Goal: Information Seeking & Learning: Learn about a topic

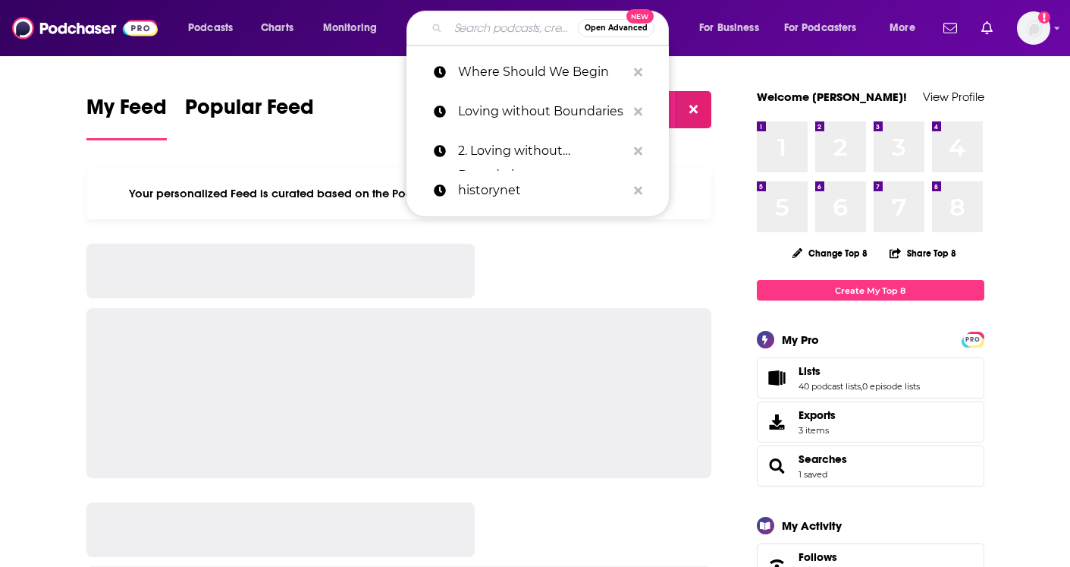
click at [481, 26] on input "Search podcasts, credits, & more..." at bounding box center [513, 28] width 130 height 24
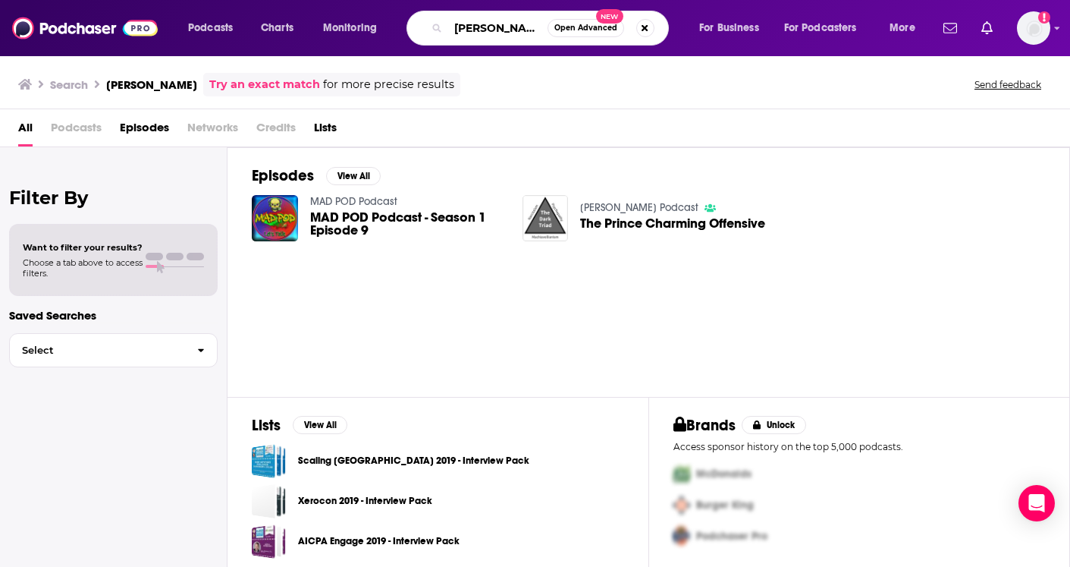
click at [516, 25] on input "[PERSON_NAME]" at bounding box center [497, 28] width 99 height 24
type input "[PERSON_NAME]"
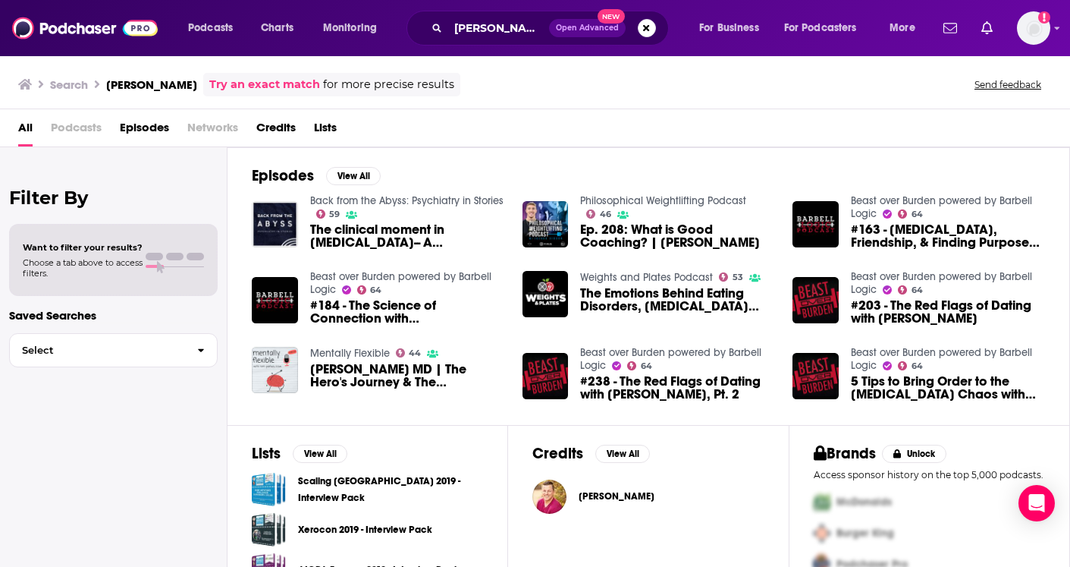
click at [603, 497] on span "[PERSON_NAME]" at bounding box center [617, 496] width 76 height 12
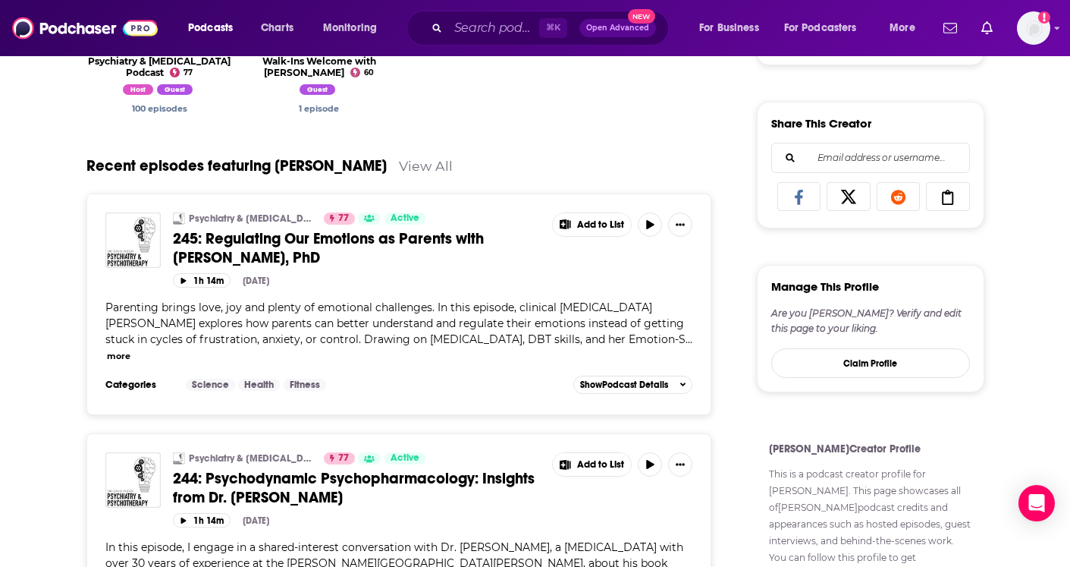
scroll to position [653, 0]
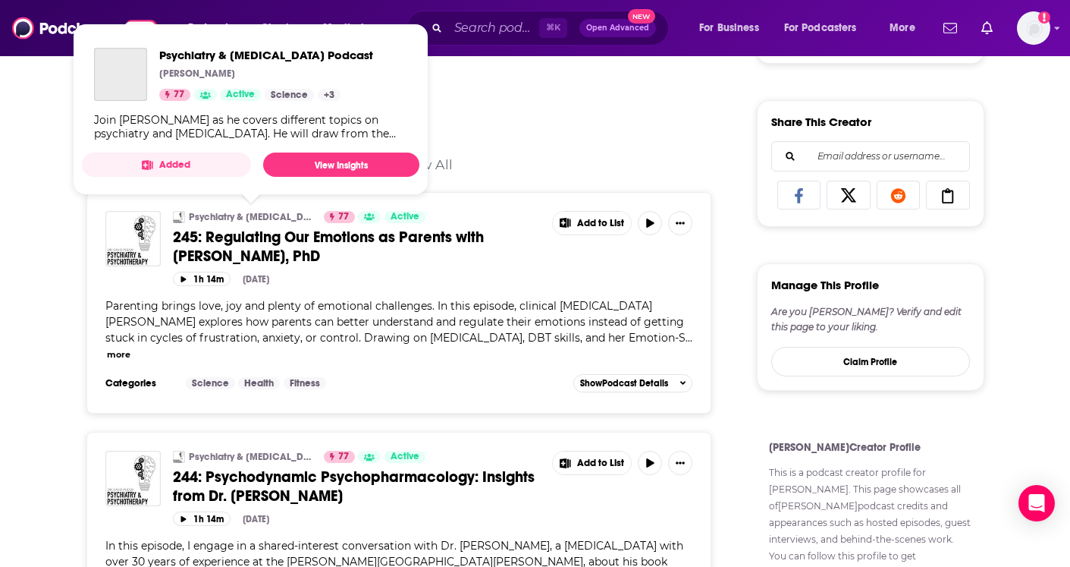
click at [277, 213] on link "Psychiatry & [MEDICAL_DATA] Podcast" at bounding box center [251, 217] width 125 height 12
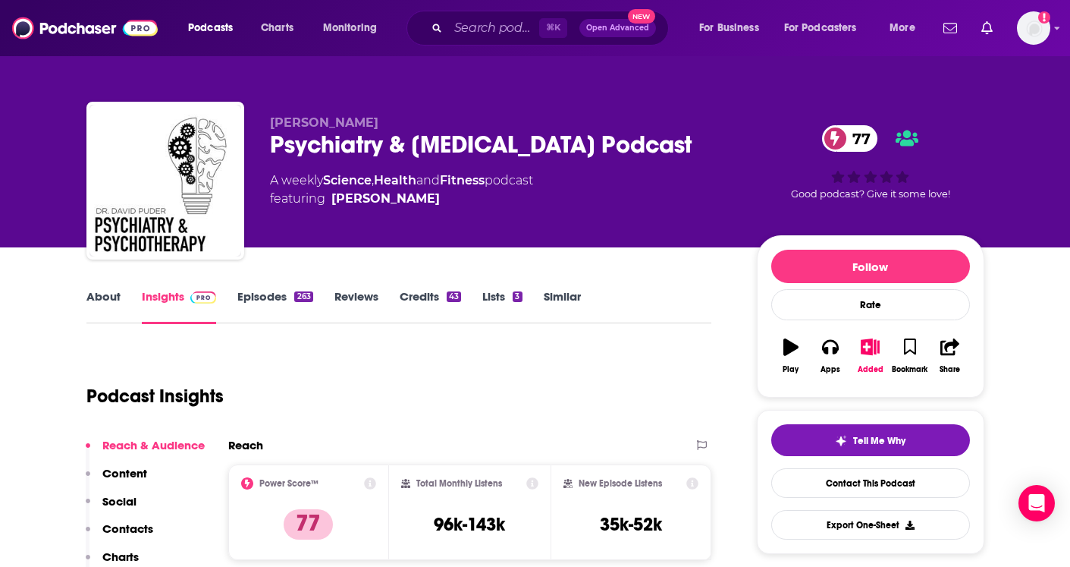
click at [288, 141] on div "Psychiatry & [MEDICAL_DATA] Podcast 77" at bounding box center [501, 145] width 463 height 30
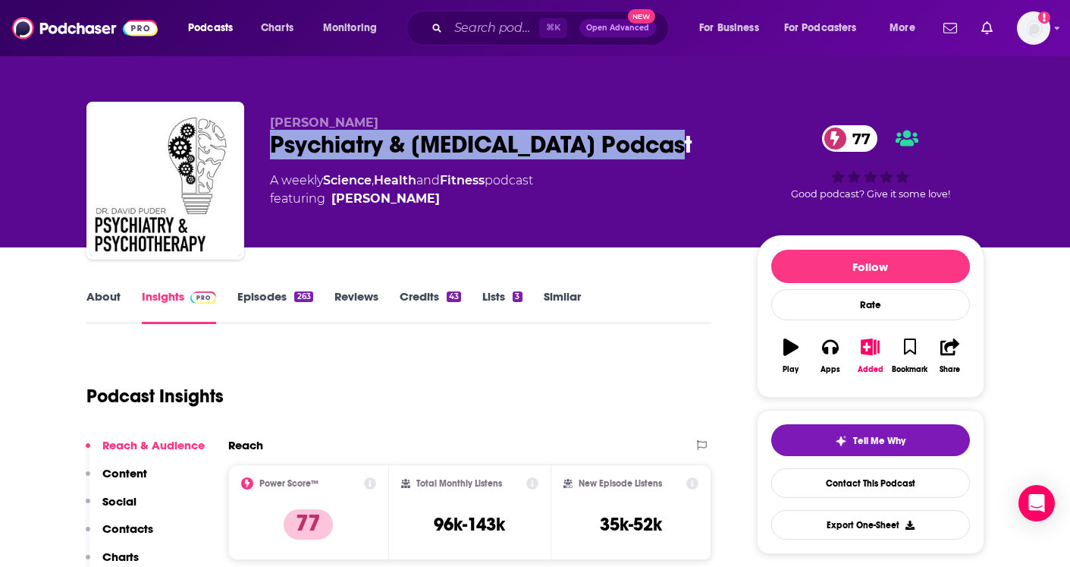
drag, startPoint x: 288, startPoint y: 141, endPoint x: 597, endPoint y: 142, distance: 308.7
click at [597, 142] on div "Psychiatry & [MEDICAL_DATA] Podcast 77" at bounding box center [501, 145] width 463 height 30
copy h2 "Psychiatry & [MEDICAL_DATA] Podcast"
click at [460, 36] on input "Search podcasts, credits, & more..." at bounding box center [493, 28] width 91 height 24
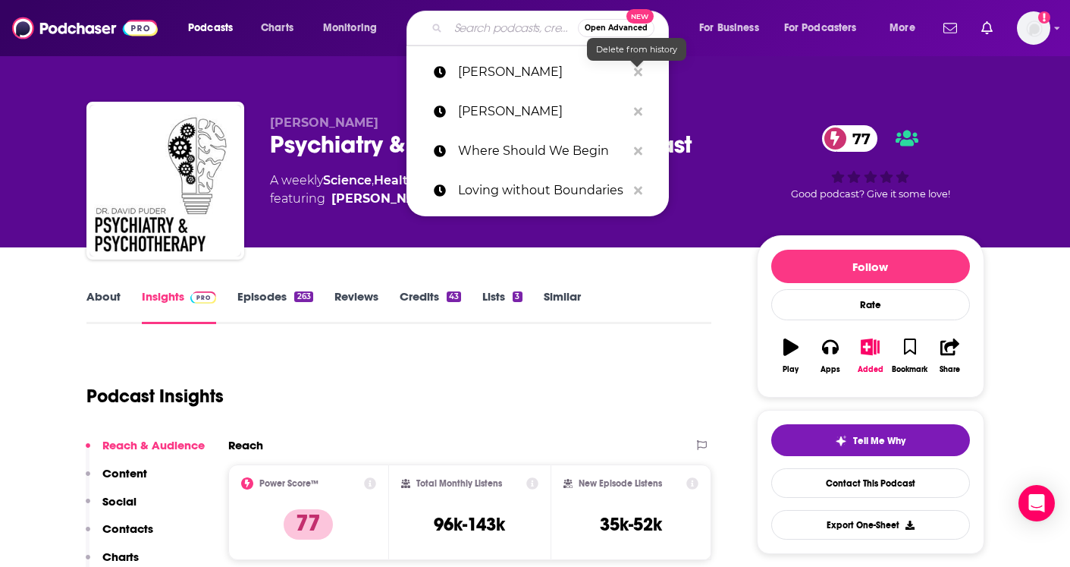
click at [775, 113] on div "[PERSON_NAME] Psychiatry & [MEDICAL_DATA] Podcast 77 A weekly Science , Health …" at bounding box center [535, 184] width 898 height 164
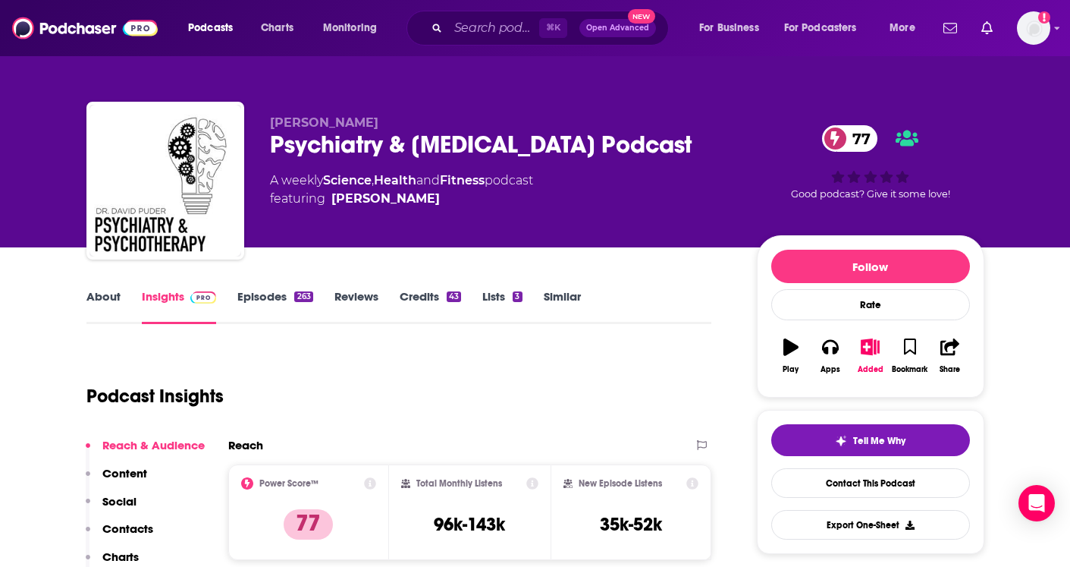
click at [294, 139] on div "Psychiatry & [MEDICAL_DATA] Podcast 77" at bounding box center [501, 145] width 463 height 30
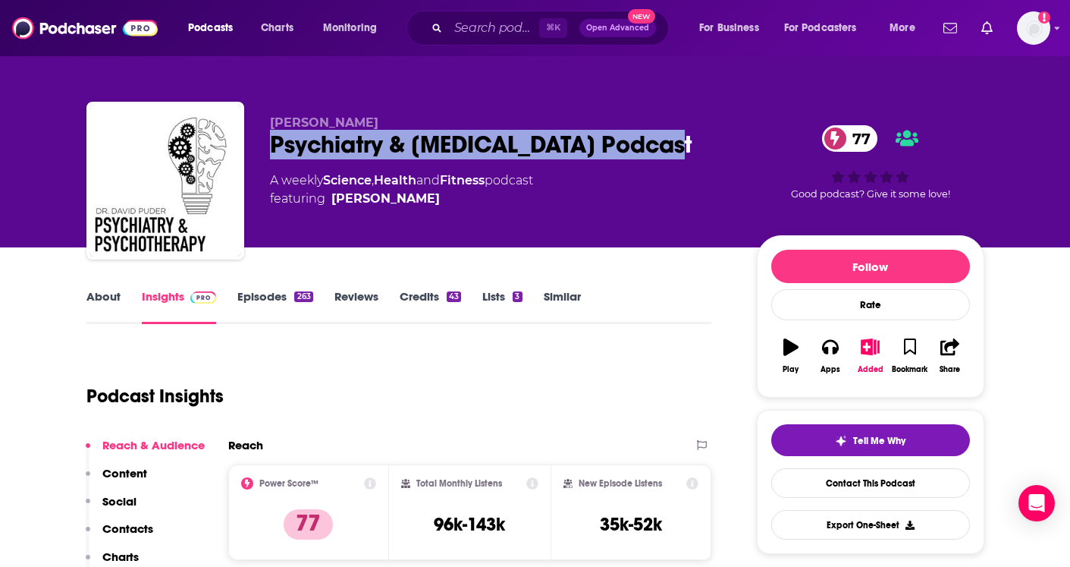
drag, startPoint x: 294, startPoint y: 139, endPoint x: 605, endPoint y: 148, distance: 311.1
click at [605, 148] on div "Psychiatry & [MEDICAL_DATA] Podcast 77" at bounding box center [501, 145] width 463 height 30
copy h2 "Psychiatry & [MEDICAL_DATA] Podcast"
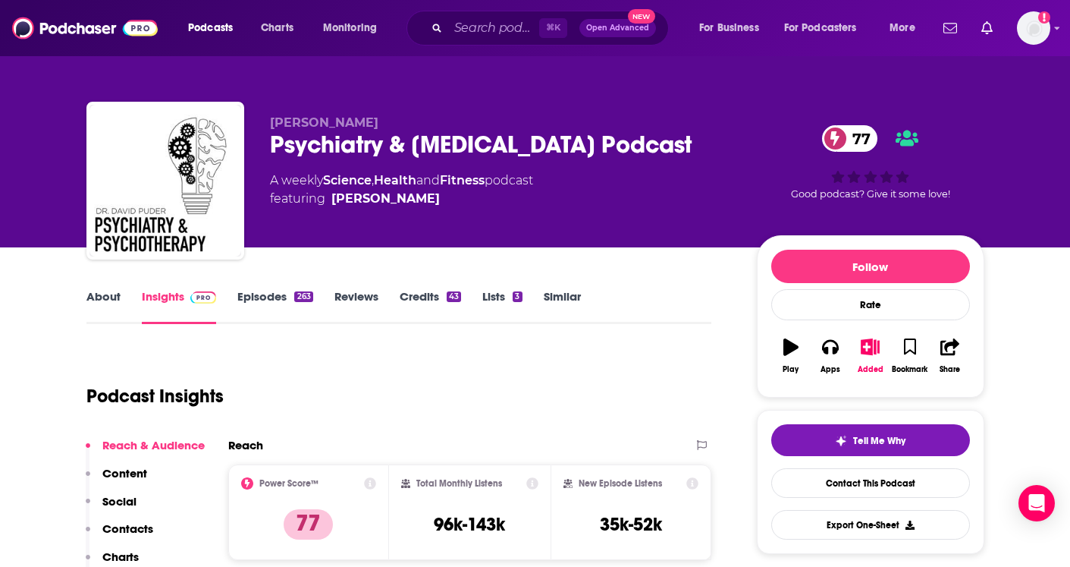
click at [273, 179] on div "A weekly Science , Health and Fitness podcast featuring [PERSON_NAME]" at bounding box center [401, 189] width 263 height 36
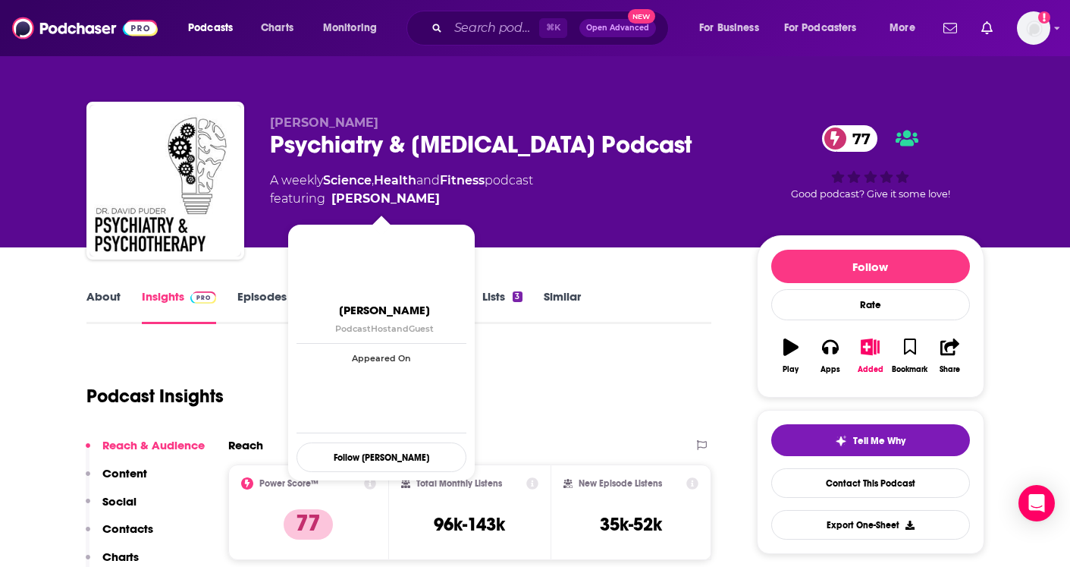
drag, startPoint x: 273, startPoint y: 179, endPoint x: 419, endPoint y: 199, distance: 147.0
click at [418, 199] on div "A weekly Science , Health and Fitness podcast featuring [PERSON_NAME]" at bounding box center [401, 189] width 263 height 36
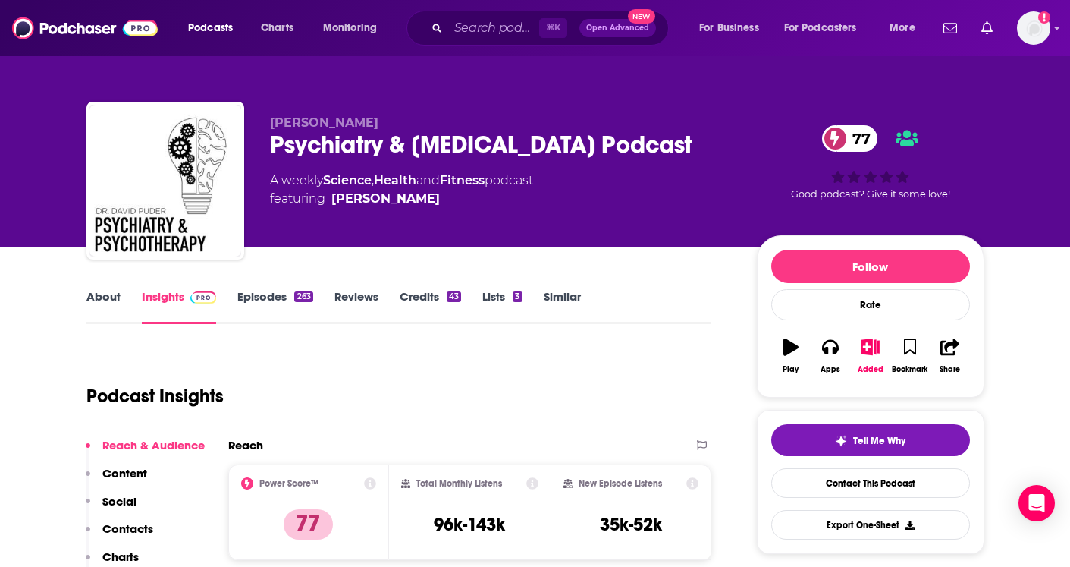
copy div "A weekly Science , Health and Fitness podcast featuring [PERSON_NAME]"
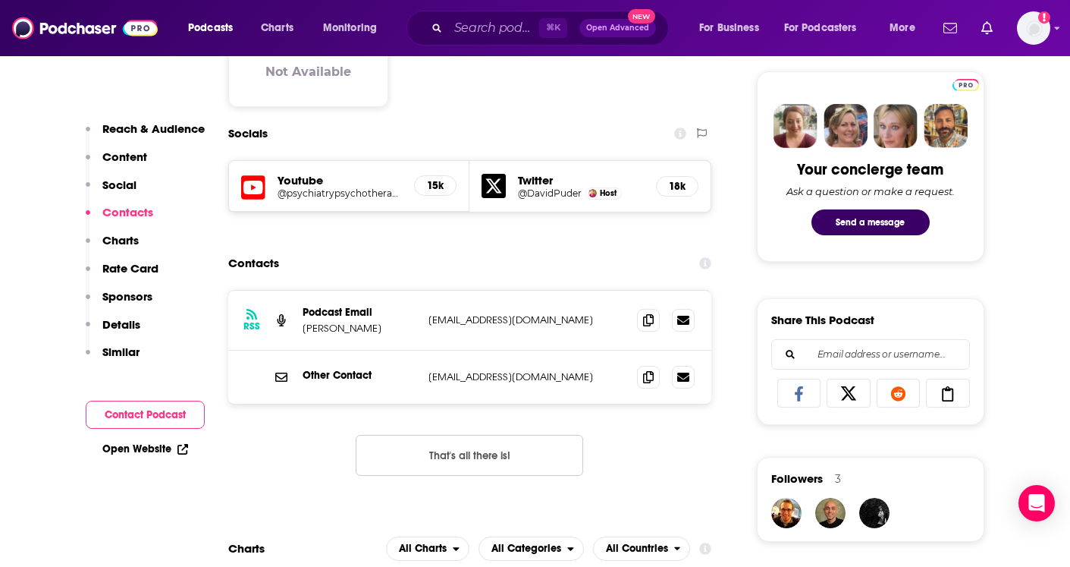
scroll to position [712, 0]
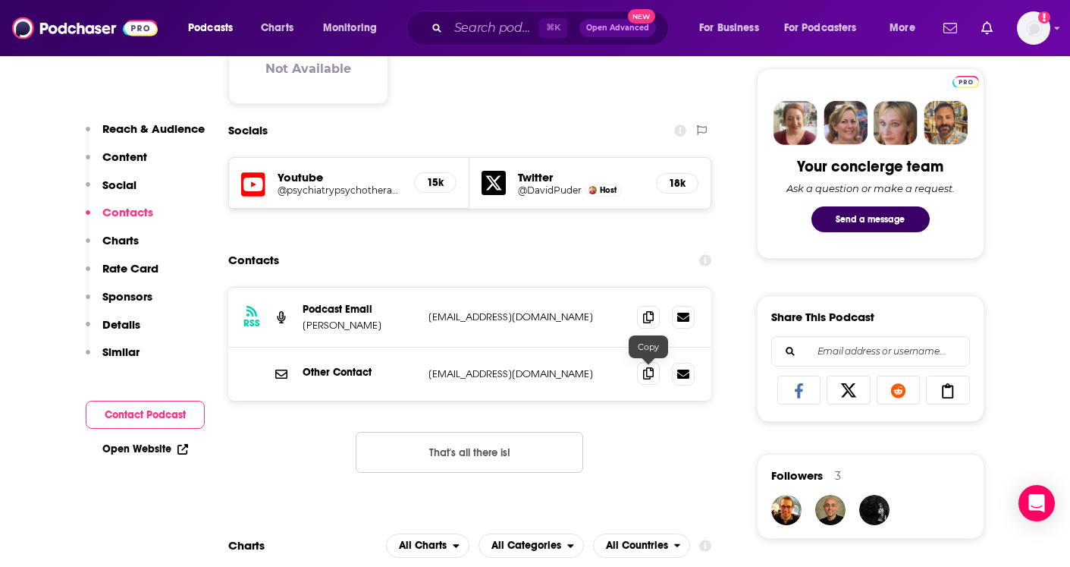
click at [648, 378] on icon at bounding box center [648, 373] width 11 height 12
click at [491, 28] on input "Search podcasts, credits, & more..." at bounding box center [493, 28] width 91 height 24
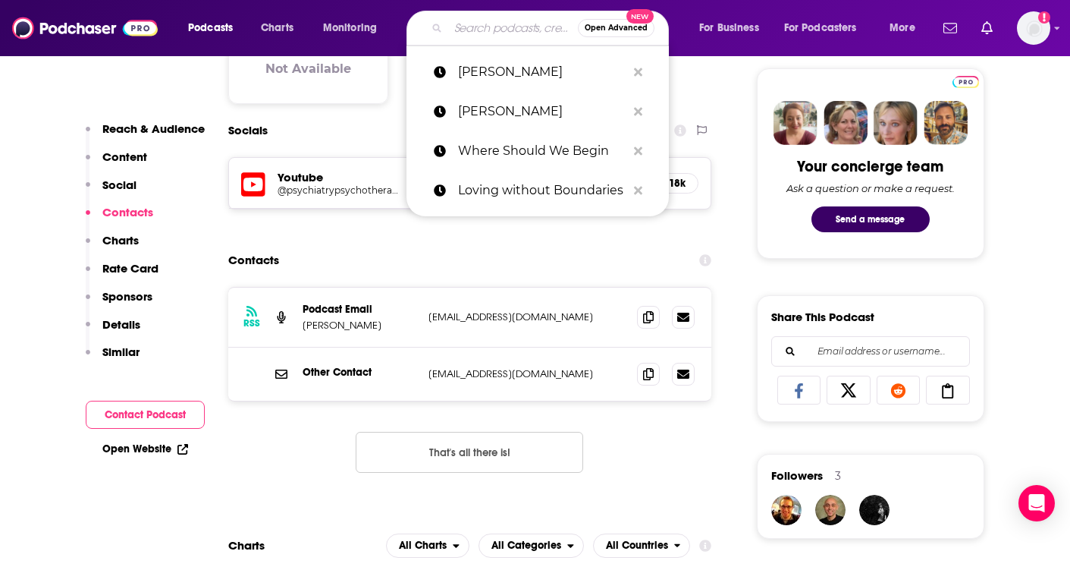
paste input "[PERSON_NAME] K Nutrition Health & Lifestyle Queen"
type input "[PERSON_NAME] K Nutrition Health & Lifestyle Queen"
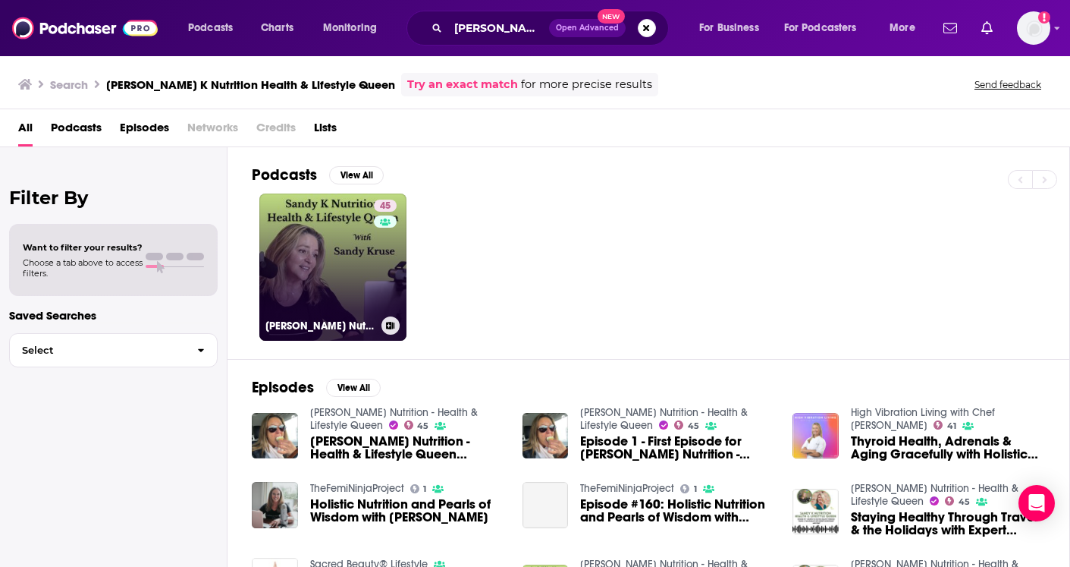
click at [280, 209] on link "45 [PERSON_NAME] K Nutrition - Health & Lifestyle Queen" at bounding box center [332, 266] width 147 height 147
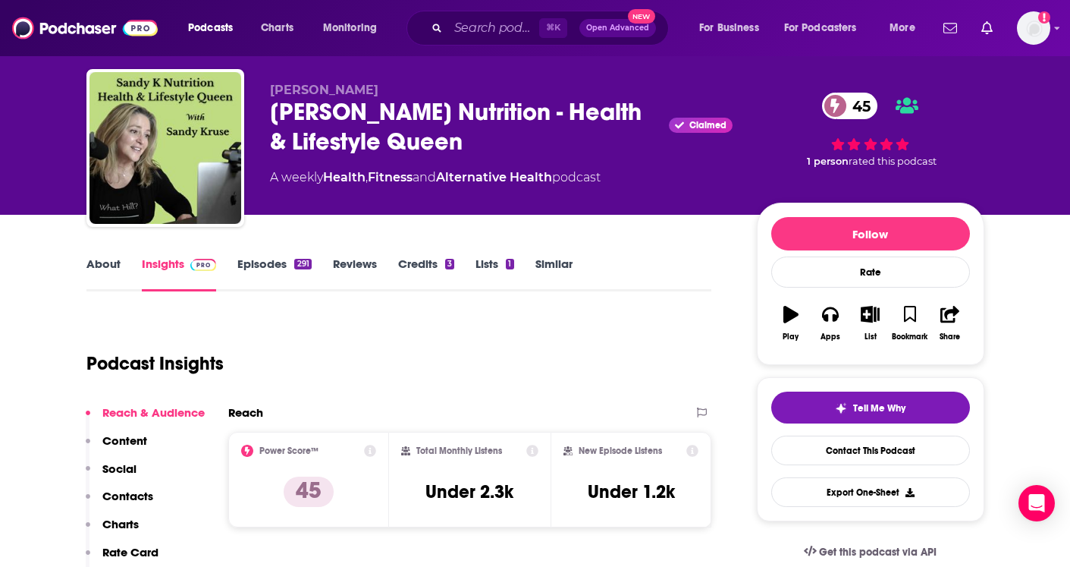
scroll to position [6, 0]
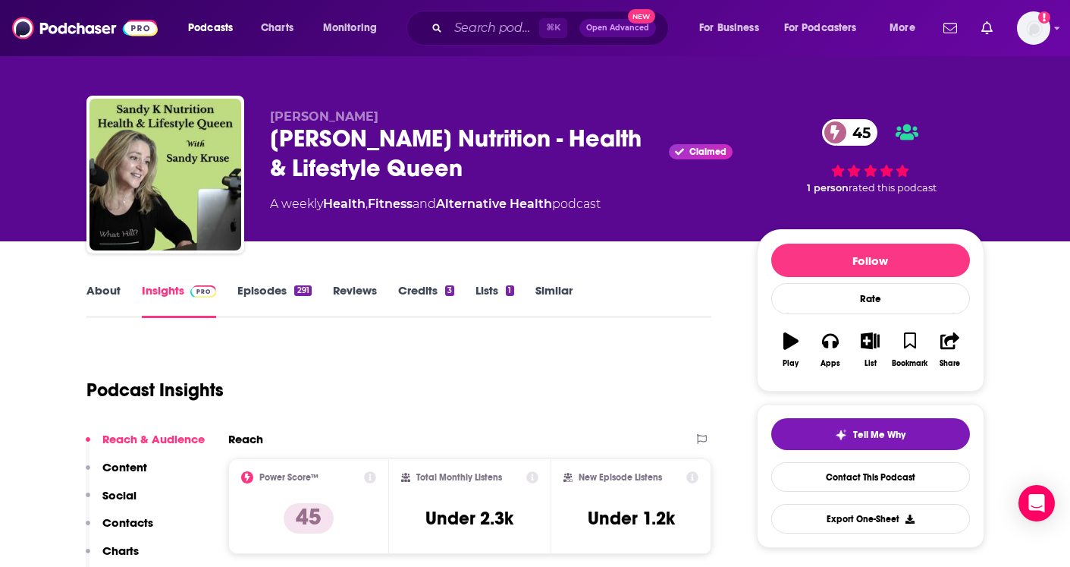
click at [303, 138] on div "[PERSON_NAME] Nutrition - Health & Lifestyle Queen Claimed 45" at bounding box center [501, 153] width 463 height 59
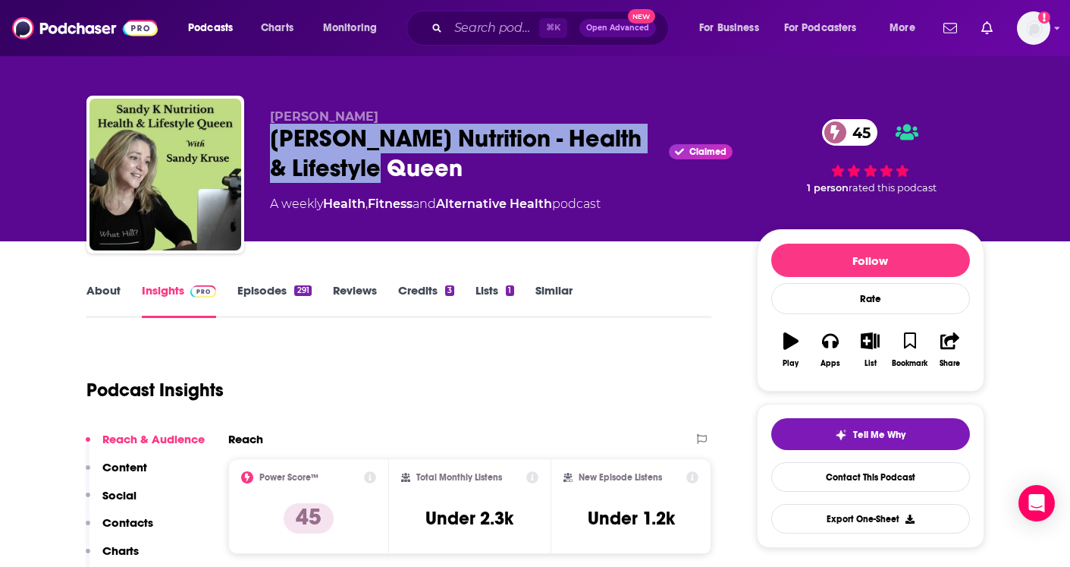
drag, startPoint x: 303, startPoint y: 138, endPoint x: 400, endPoint y: 167, distance: 102.0
click at [400, 167] on div "[PERSON_NAME] Nutrition - Health & Lifestyle Queen Claimed 45" at bounding box center [501, 153] width 463 height 59
copy h2 "[PERSON_NAME] Nutrition - Health & Lifestyle Queen"
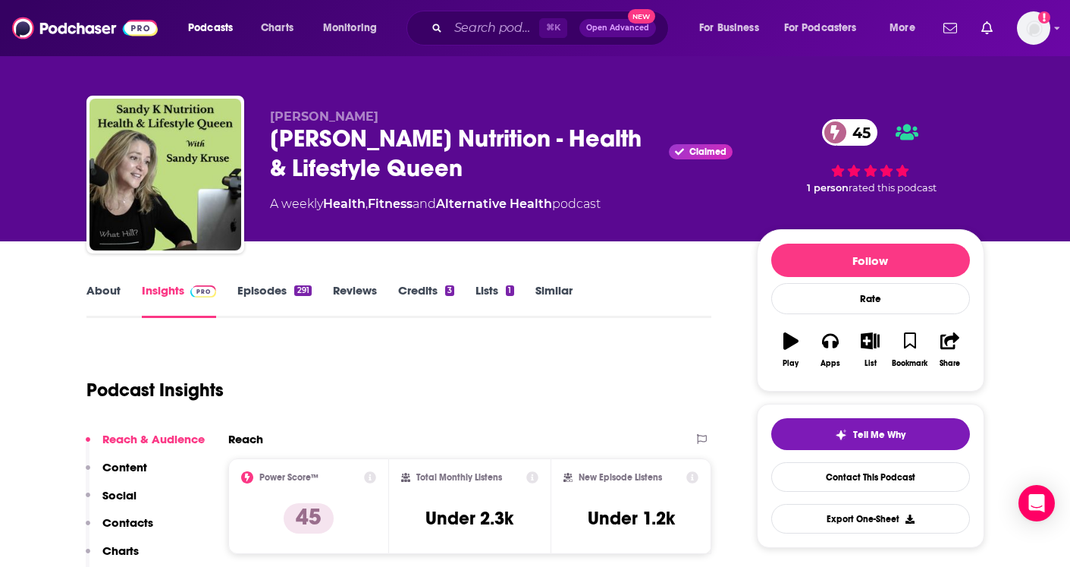
click at [275, 204] on div "A weekly Health , Fitness and Alternative Health podcast" at bounding box center [435, 204] width 331 height 18
drag, startPoint x: 275, startPoint y: 204, endPoint x: 539, endPoint y: 212, distance: 264.1
click at [539, 212] on div "A weekly Health , Fitness and Alternative Health podcast" at bounding box center [435, 204] width 331 height 18
click at [582, 204] on div "A weekly Health , Fitness and Alternative Health podcast" at bounding box center [435, 204] width 331 height 18
drag, startPoint x: 582, startPoint y: 204, endPoint x: 271, endPoint y: 206, distance: 311.0
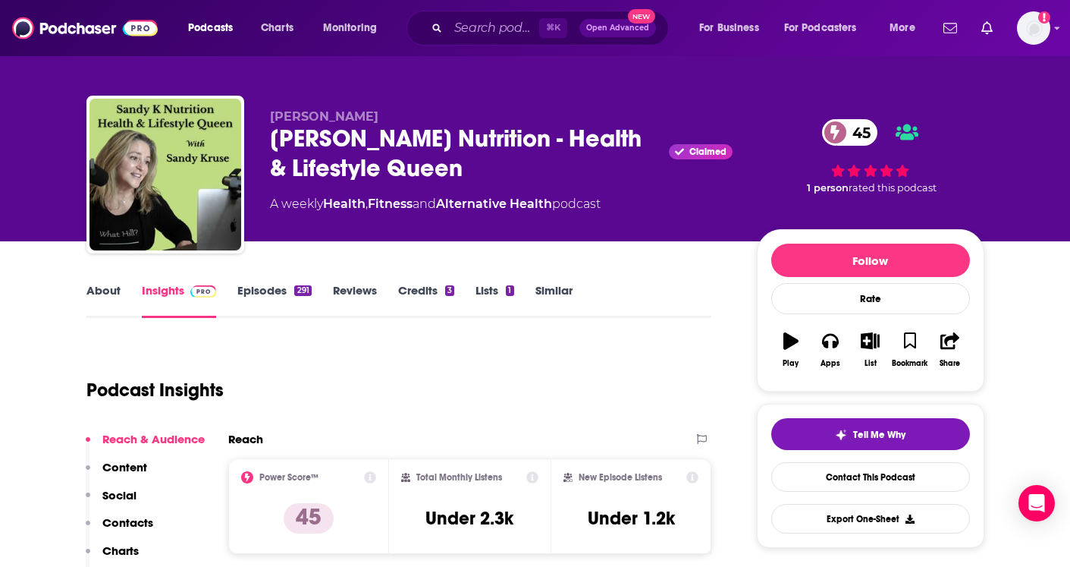
click at [271, 206] on div "A weekly Health , Fitness and Alternative Health podcast" at bounding box center [435, 204] width 331 height 18
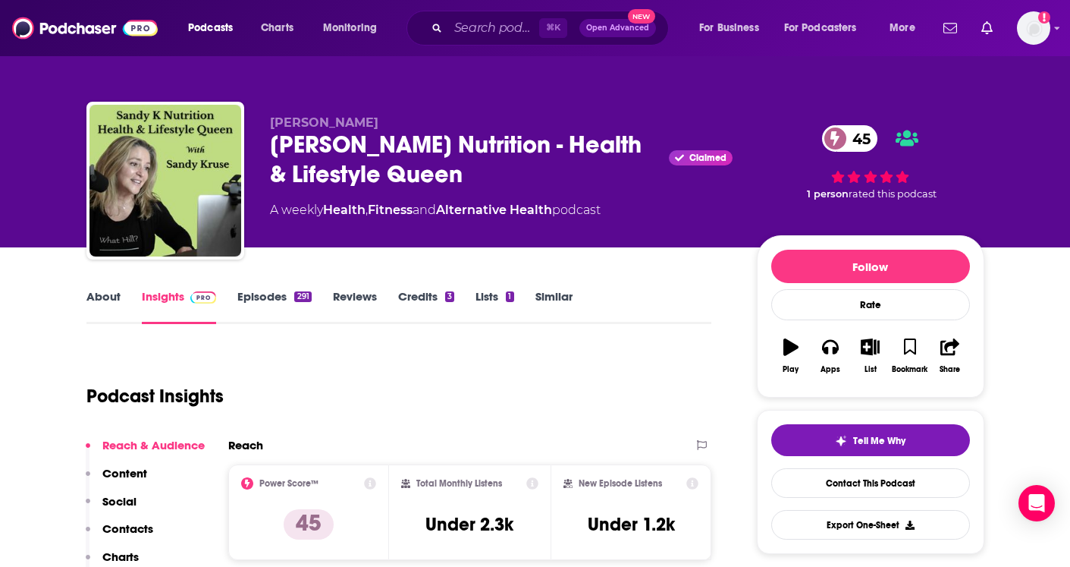
scroll to position [0, 0]
click at [297, 149] on div "[PERSON_NAME] Nutrition - Health & Lifestyle Queen Claimed 45" at bounding box center [501, 159] width 463 height 59
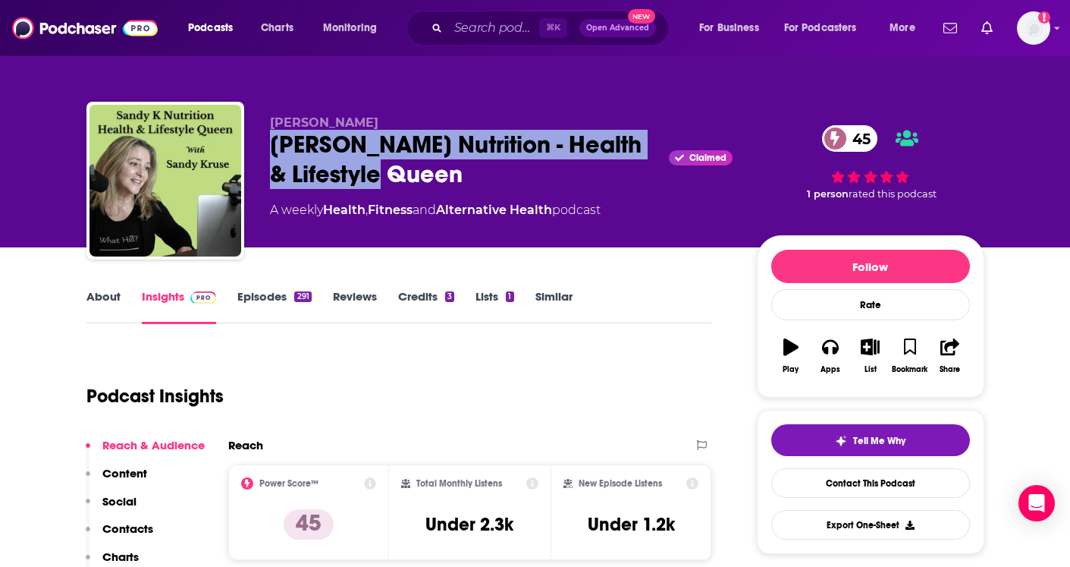
drag, startPoint x: 297, startPoint y: 149, endPoint x: 375, endPoint y: 171, distance: 80.4
click at [375, 171] on div "[PERSON_NAME] Nutrition - Health & Lifestyle Queen Claimed 45" at bounding box center [501, 159] width 463 height 59
copy h2 "[PERSON_NAME] Nutrition - Health & Lifestyle Queen"
click at [449, 28] on input "Search podcasts, credits, & more..." at bounding box center [493, 28] width 91 height 24
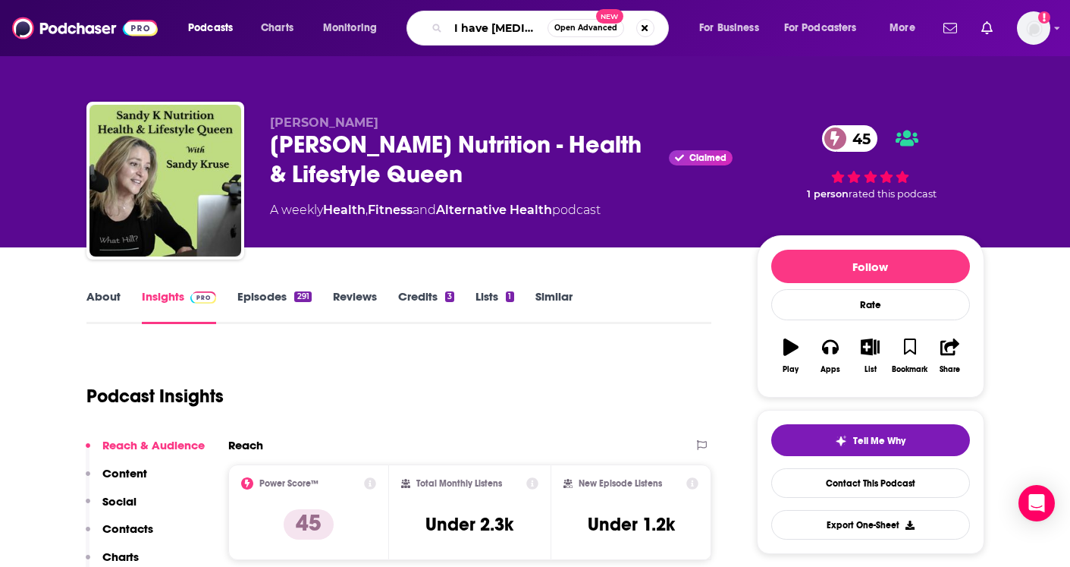
type input "I have [MEDICAL_DATA] podcast"
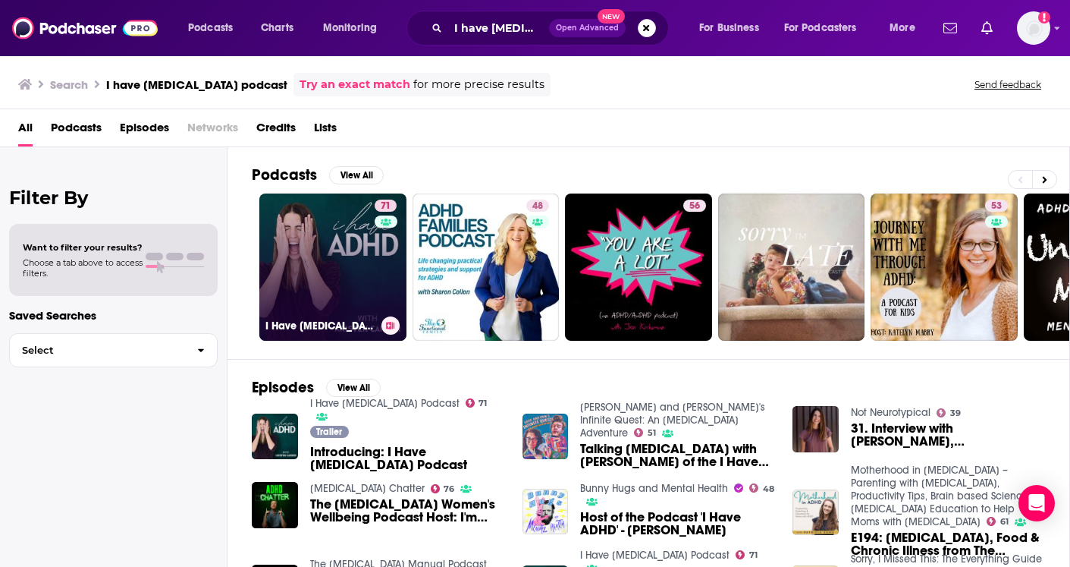
click at [338, 231] on link "71 I Have [MEDICAL_DATA] Podcast" at bounding box center [332, 266] width 147 height 147
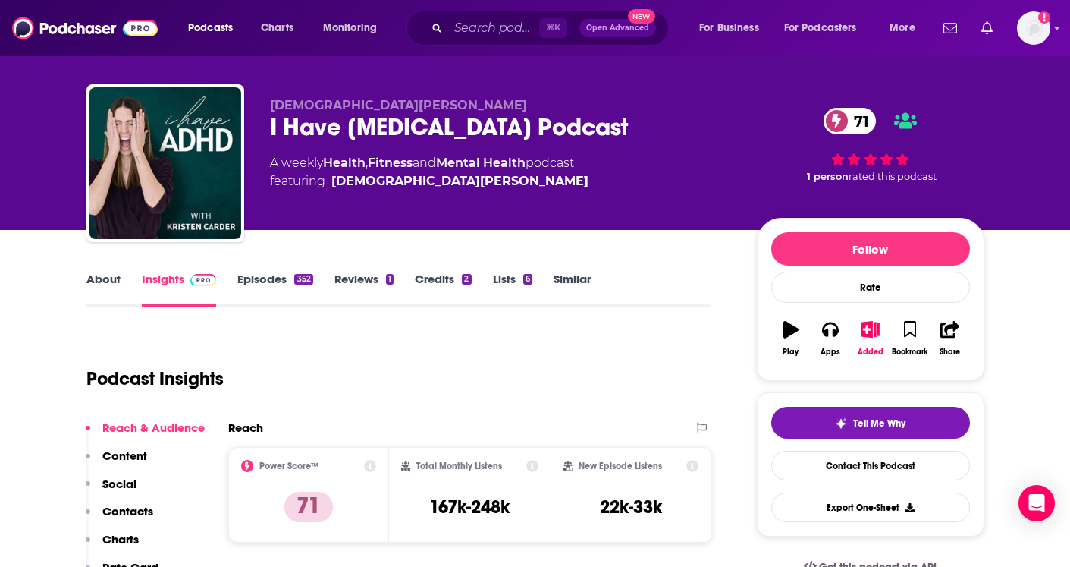
scroll to position [24, 0]
